Goal: Complete application form

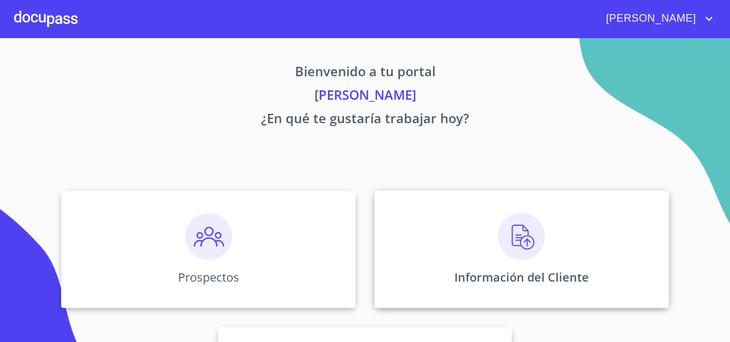
click at [443, 258] on div "Información del Cliente" at bounding box center [521, 249] width 294 height 117
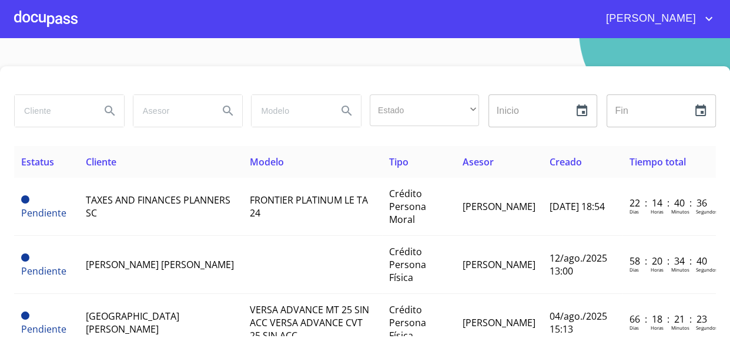
click at [61, 113] on input "search" at bounding box center [53, 111] width 76 height 32
type input "[PERSON_NAME] [PERSON_NAME]"
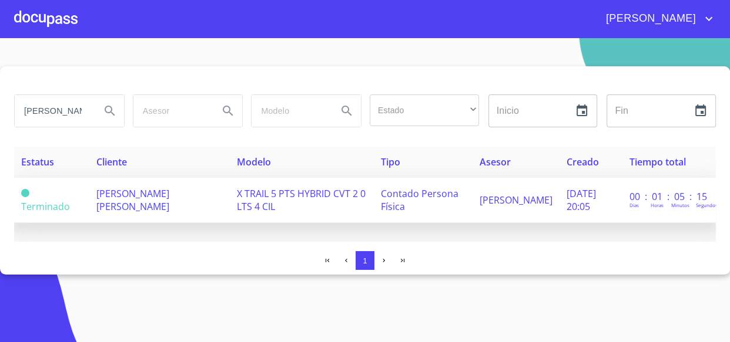
click at [147, 189] on span "[PERSON_NAME] [PERSON_NAME]" at bounding box center [132, 200] width 73 height 26
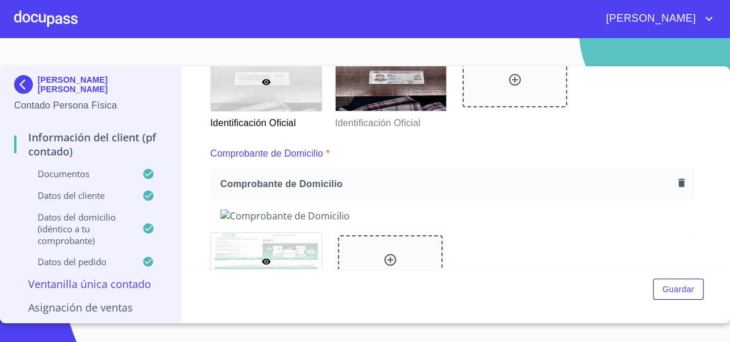
scroll to position [106, 0]
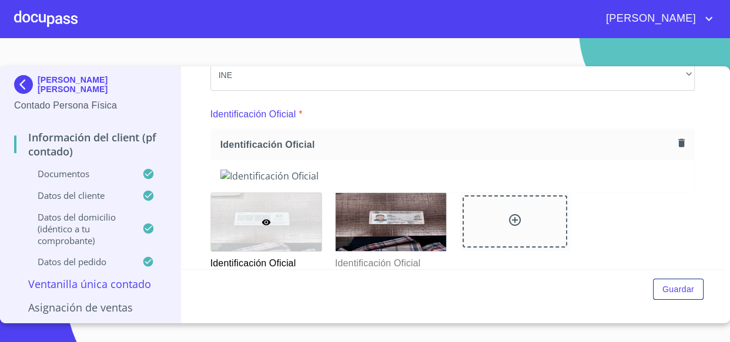
click at [676, 140] on icon "button" at bounding box center [681, 142] width 11 height 11
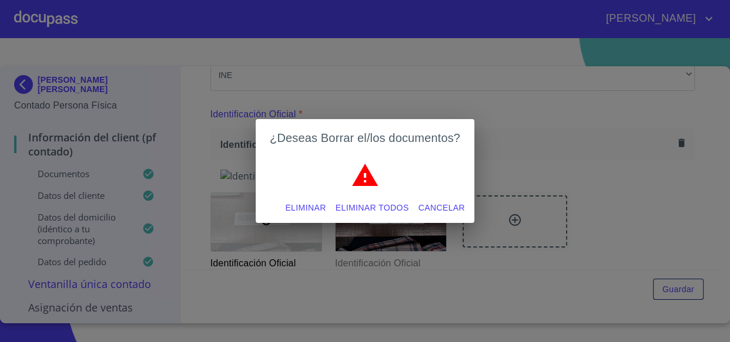
click at [671, 140] on div "¿Deseas Borrar el/los documentos? Eliminar Eliminar todos Cancelar" at bounding box center [365, 171] width 730 height 342
click at [380, 203] on span "Eliminar todos" at bounding box center [371, 208] width 73 height 15
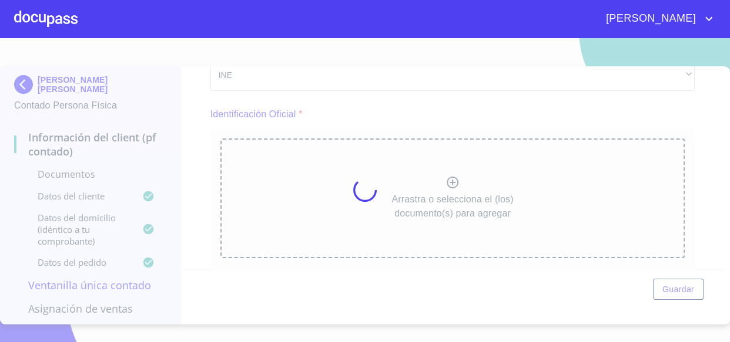
click at [453, 189] on div at bounding box center [365, 190] width 730 height 304
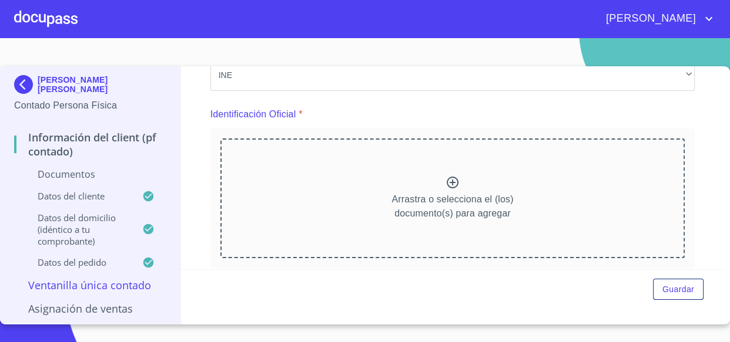
click at [453, 189] on icon at bounding box center [452, 183] width 14 height 14
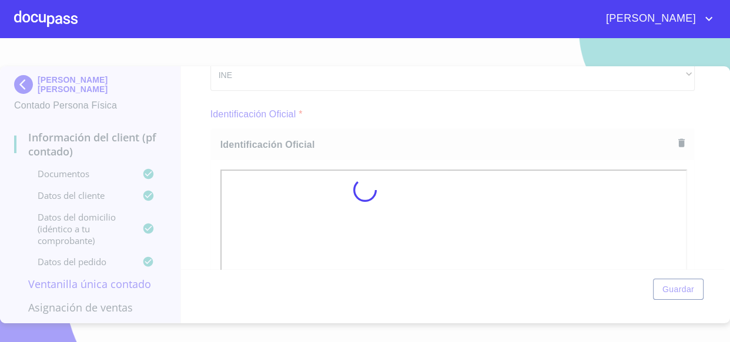
click at [208, 126] on div "Información del Client (PF contado) Documentos Documento de identificación.   *…" at bounding box center [452, 167] width 543 height 203
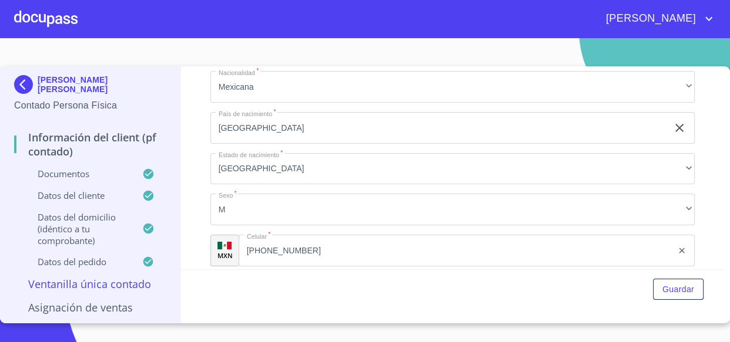
scroll to position [2029, 0]
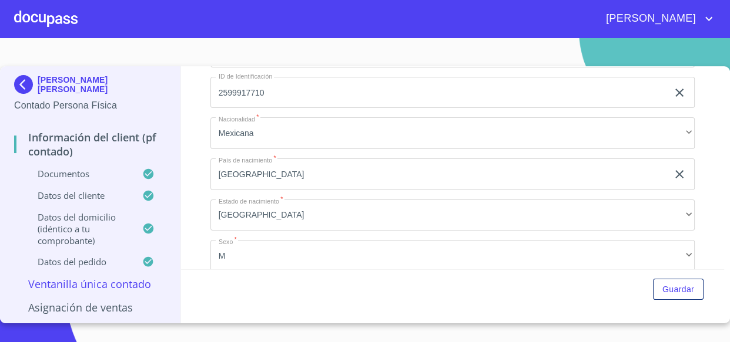
scroll to position [1815, 0]
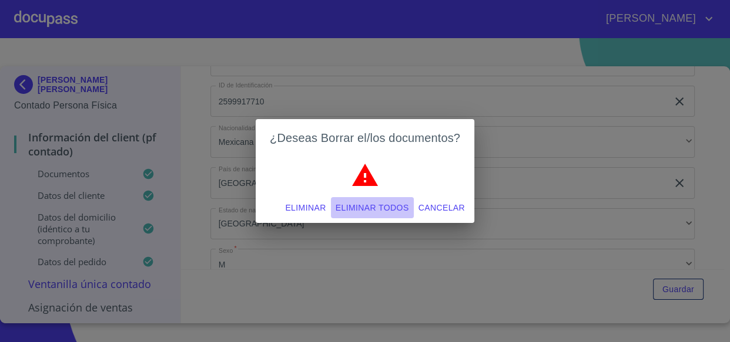
click at [365, 213] on span "Eliminar todos" at bounding box center [371, 208] width 73 height 15
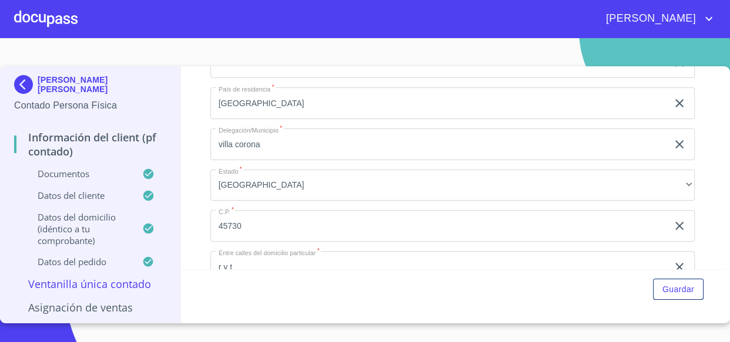
scroll to position [2563, 0]
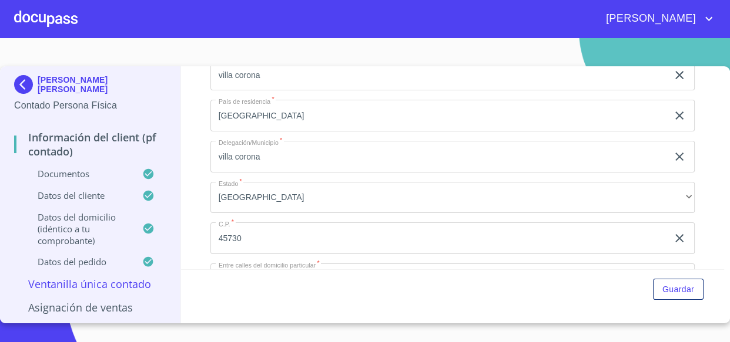
paste input "text"
type input "BAME810323"
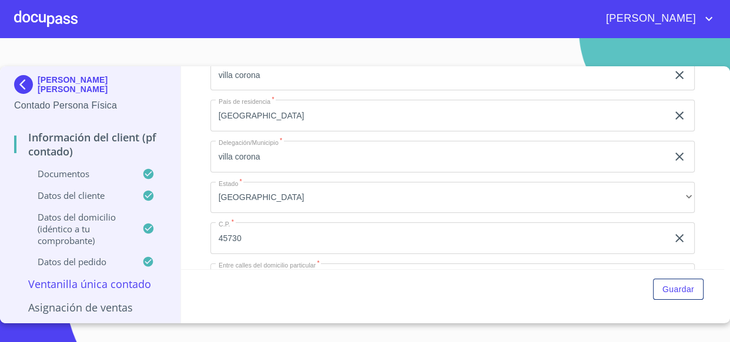
click at [43, 17] on div at bounding box center [45, 19] width 63 height 38
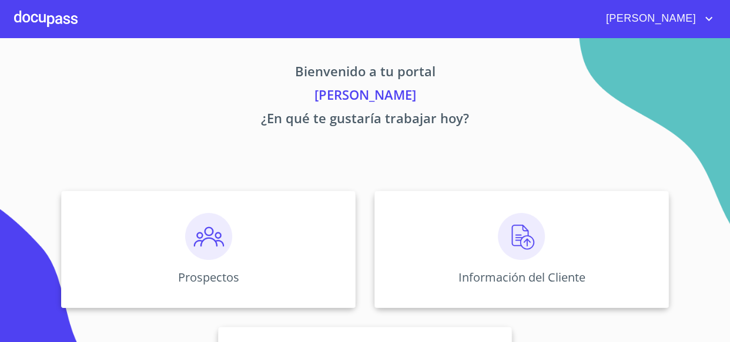
click at [672, 23] on span "[PERSON_NAME]" at bounding box center [649, 18] width 105 height 19
click at [695, 15] on li "Salir" at bounding box center [696, 24] width 38 height 21
